Goal: Task Accomplishment & Management: Use online tool/utility

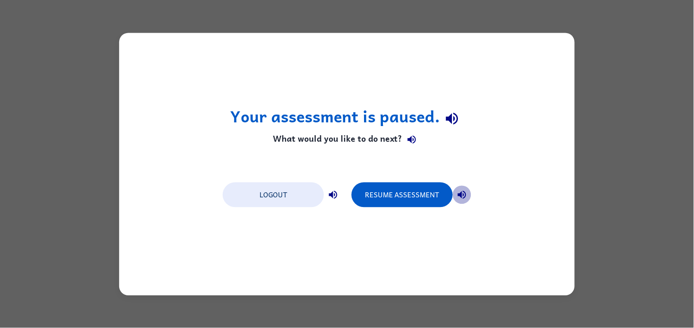
click at [469, 194] on button "button" at bounding box center [462, 194] width 18 height 18
click at [427, 190] on button "Resume Assessment" at bounding box center [402, 194] width 101 height 25
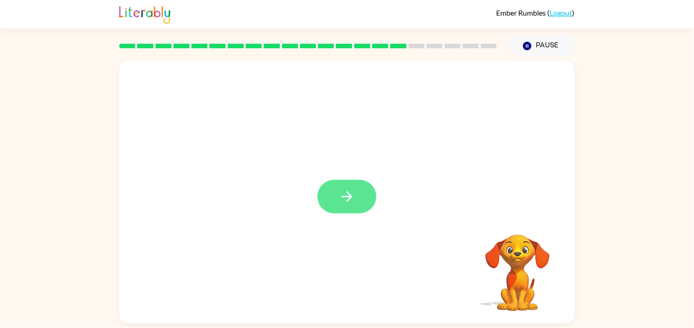
click at [344, 193] on icon "button" at bounding box center [347, 197] width 16 height 16
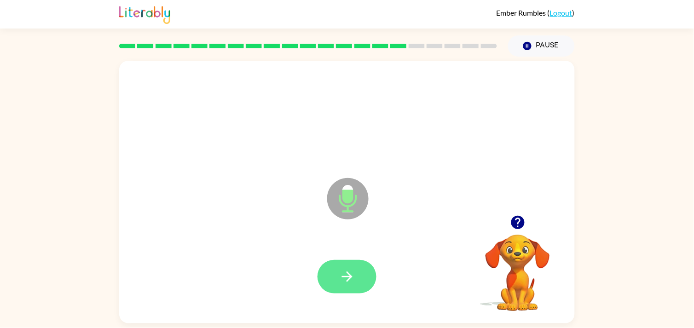
click at [346, 262] on button "button" at bounding box center [347, 277] width 59 height 34
click at [351, 310] on div at bounding box center [346, 276] width 437 height 75
click at [371, 277] on button "button" at bounding box center [347, 277] width 59 height 34
click at [347, 286] on button "button" at bounding box center [347, 277] width 59 height 34
click at [358, 261] on button "button" at bounding box center [347, 277] width 59 height 34
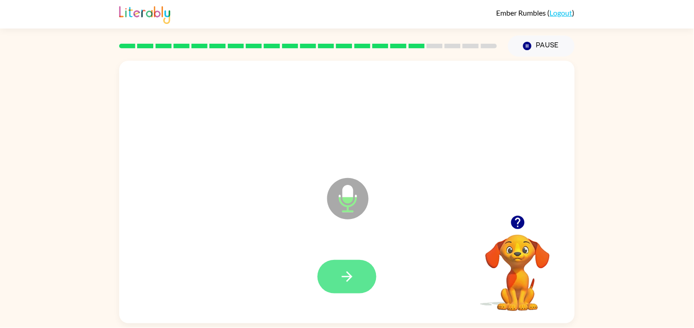
click at [355, 289] on button "button" at bounding box center [347, 277] width 59 height 34
click at [351, 260] on button "button" at bounding box center [347, 277] width 59 height 34
click at [336, 289] on button "button" at bounding box center [347, 277] width 59 height 34
click at [334, 273] on button "button" at bounding box center [347, 277] width 59 height 34
click at [332, 272] on button "button" at bounding box center [347, 277] width 59 height 34
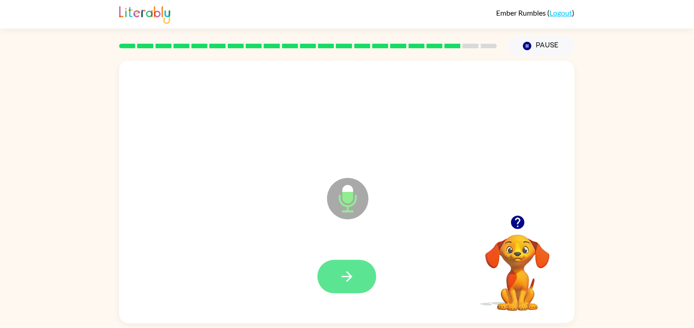
click at [341, 282] on icon "button" at bounding box center [347, 277] width 16 height 16
click at [341, 271] on icon "button" at bounding box center [347, 277] width 16 height 16
click at [346, 278] on icon "button" at bounding box center [347, 277] width 16 height 16
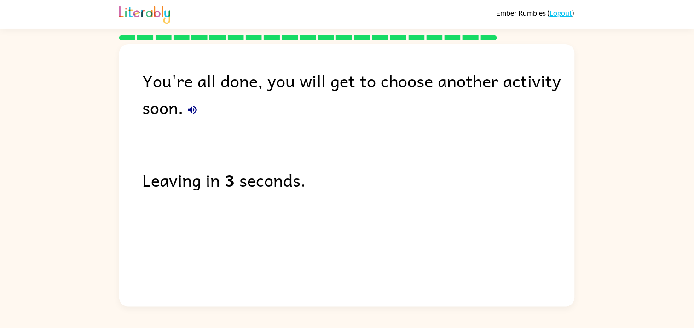
click at [183, 111] on div "You're all done, you will get to choose another activity soon." at bounding box center [358, 93] width 433 height 53
click at [200, 113] on button "button" at bounding box center [192, 110] width 18 height 18
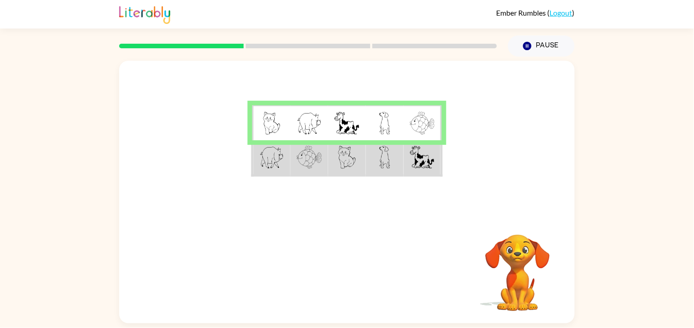
click at [376, 168] on td at bounding box center [385, 157] width 38 height 35
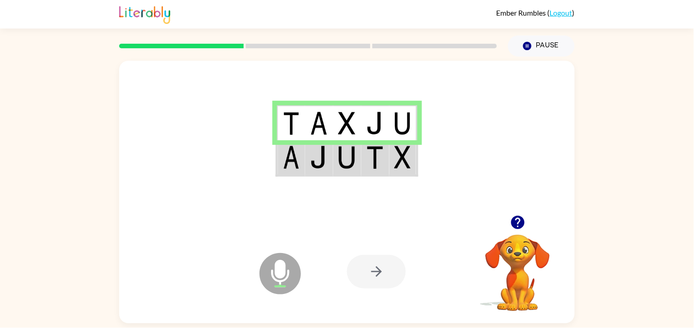
click at [365, 172] on td at bounding box center [375, 157] width 28 height 35
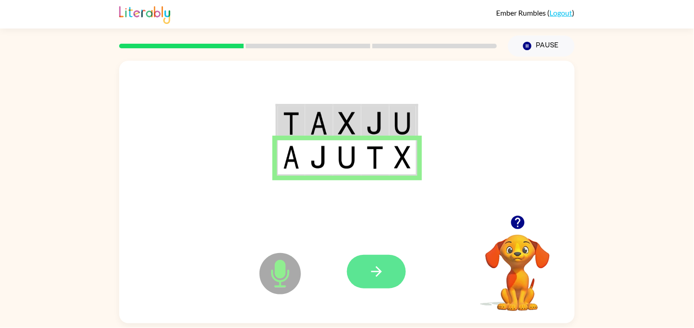
click at [367, 278] on button "button" at bounding box center [376, 272] width 59 height 34
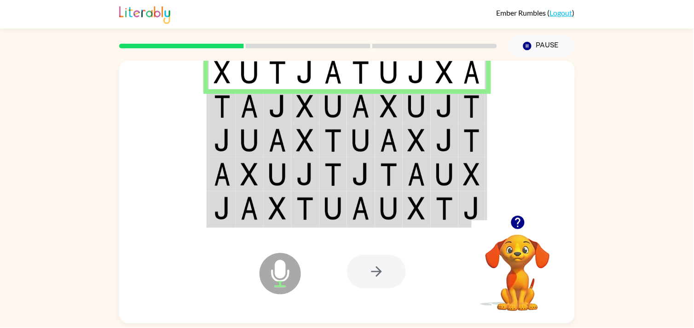
click at [294, 115] on td at bounding box center [305, 106] width 28 height 34
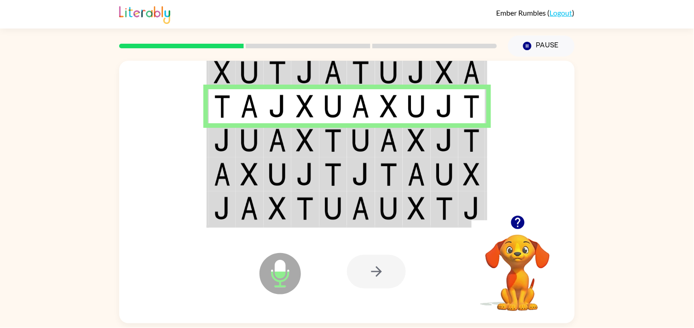
click at [256, 145] on img at bounding box center [249, 140] width 17 height 23
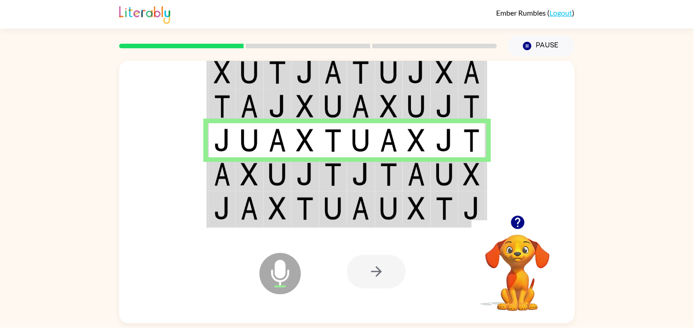
click at [306, 175] on img at bounding box center [304, 174] width 17 height 23
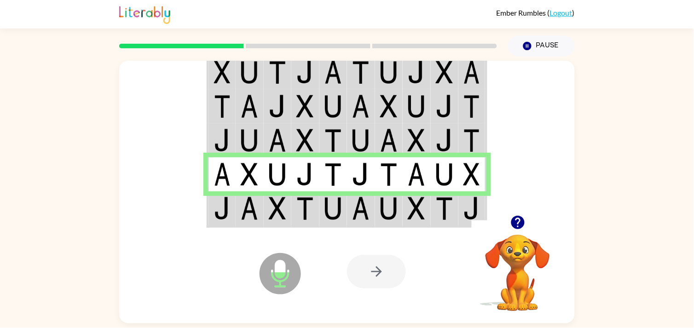
click at [347, 220] on div at bounding box center [415, 272] width 136 height 104
click at [372, 215] on td at bounding box center [361, 208] width 28 height 35
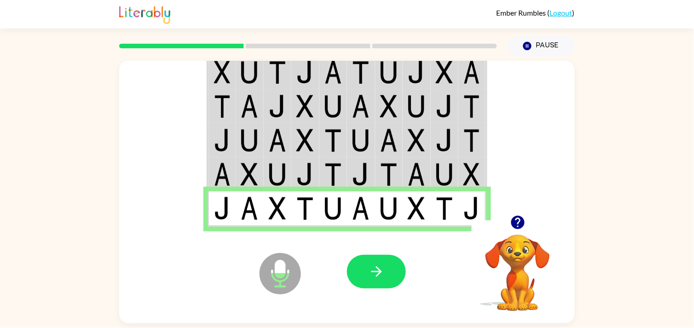
click at [336, 272] on icon "Microphone The Microphone is here when it is your turn to talk" at bounding box center [326, 285] width 138 height 69
click at [367, 287] on button "button" at bounding box center [376, 272] width 59 height 34
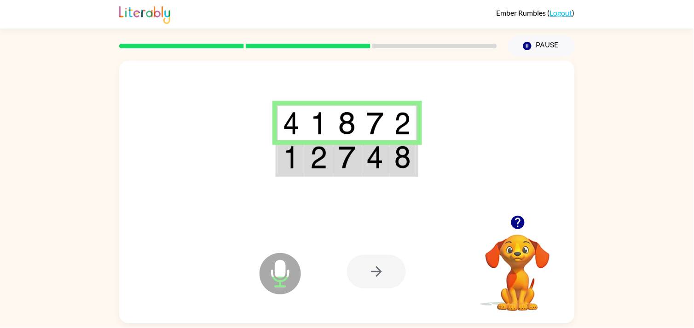
click at [438, 168] on div at bounding box center [347, 138] width 456 height 155
click at [405, 163] on img at bounding box center [402, 157] width 17 height 23
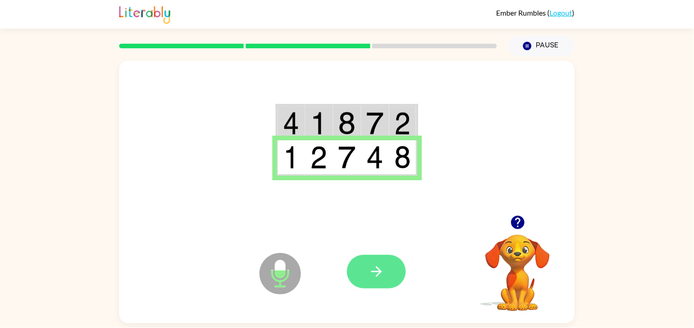
click at [379, 281] on button "button" at bounding box center [376, 272] width 59 height 34
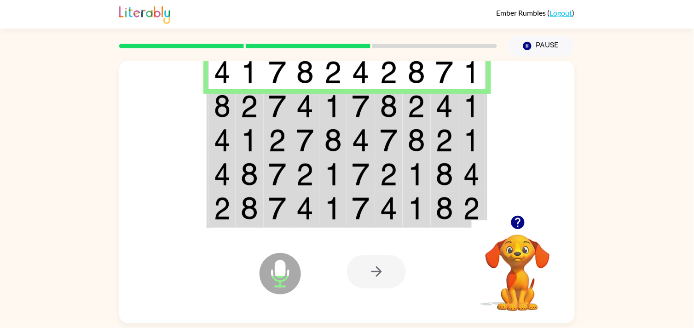
click at [252, 95] on img at bounding box center [249, 106] width 17 height 23
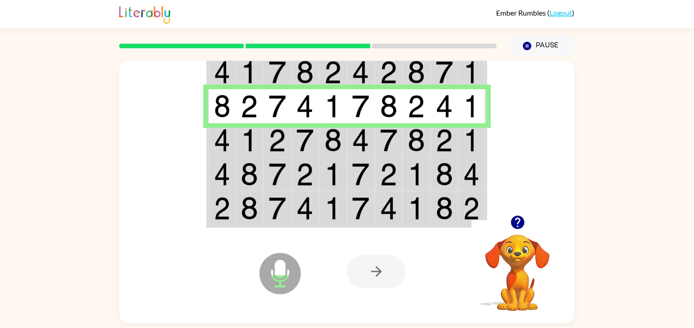
click at [298, 162] on td at bounding box center [305, 174] width 28 height 34
click at [327, 136] on img at bounding box center [332, 140] width 17 height 23
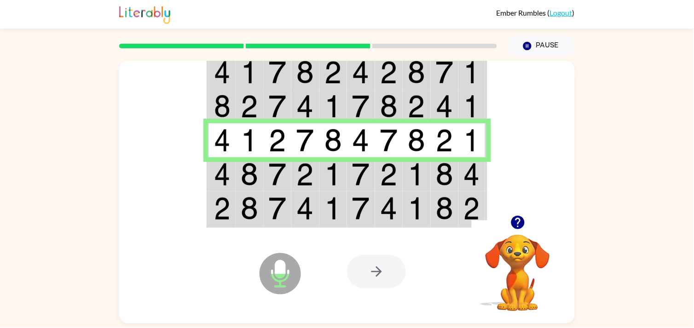
click at [426, 174] on td at bounding box center [417, 174] width 28 height 34
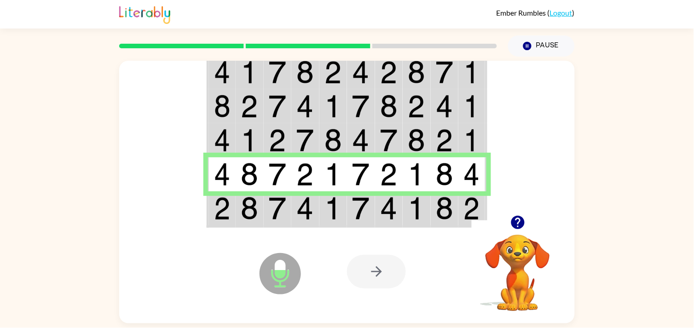
click at [324, 212] on img at bounding box center [332, 208] width 17 height 23
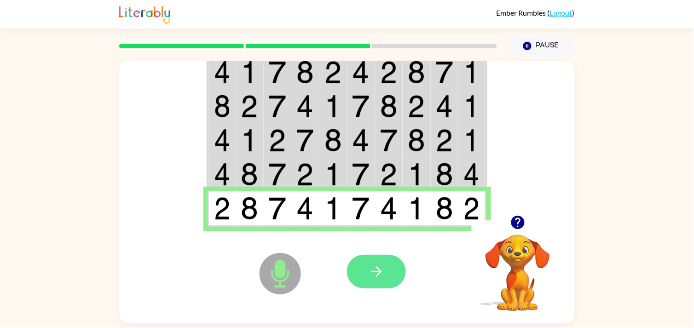
click at [395, 286] on button "button" at bounding box center [376, 272] width 59 height 34
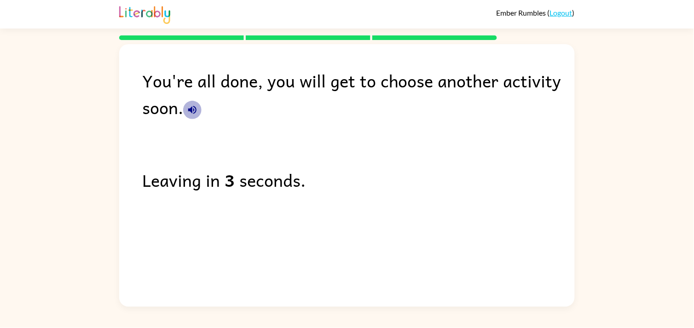
click at [196, 113] on icon "button" at bounding box center [192, 110] width 8 height 8
